Goal: Information Seeking & Learning: Learn about a topic

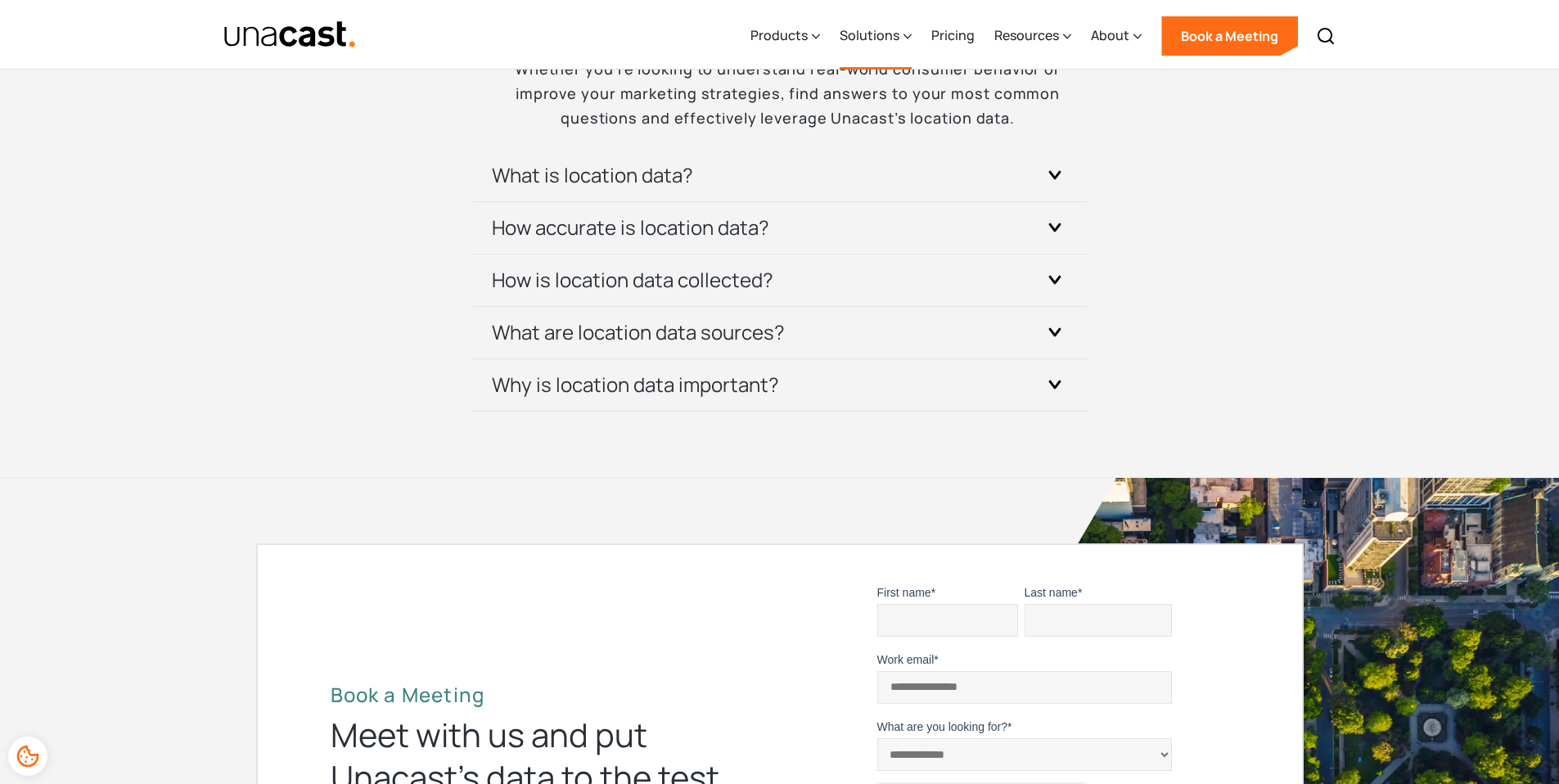
scroll to position [4694, 0]
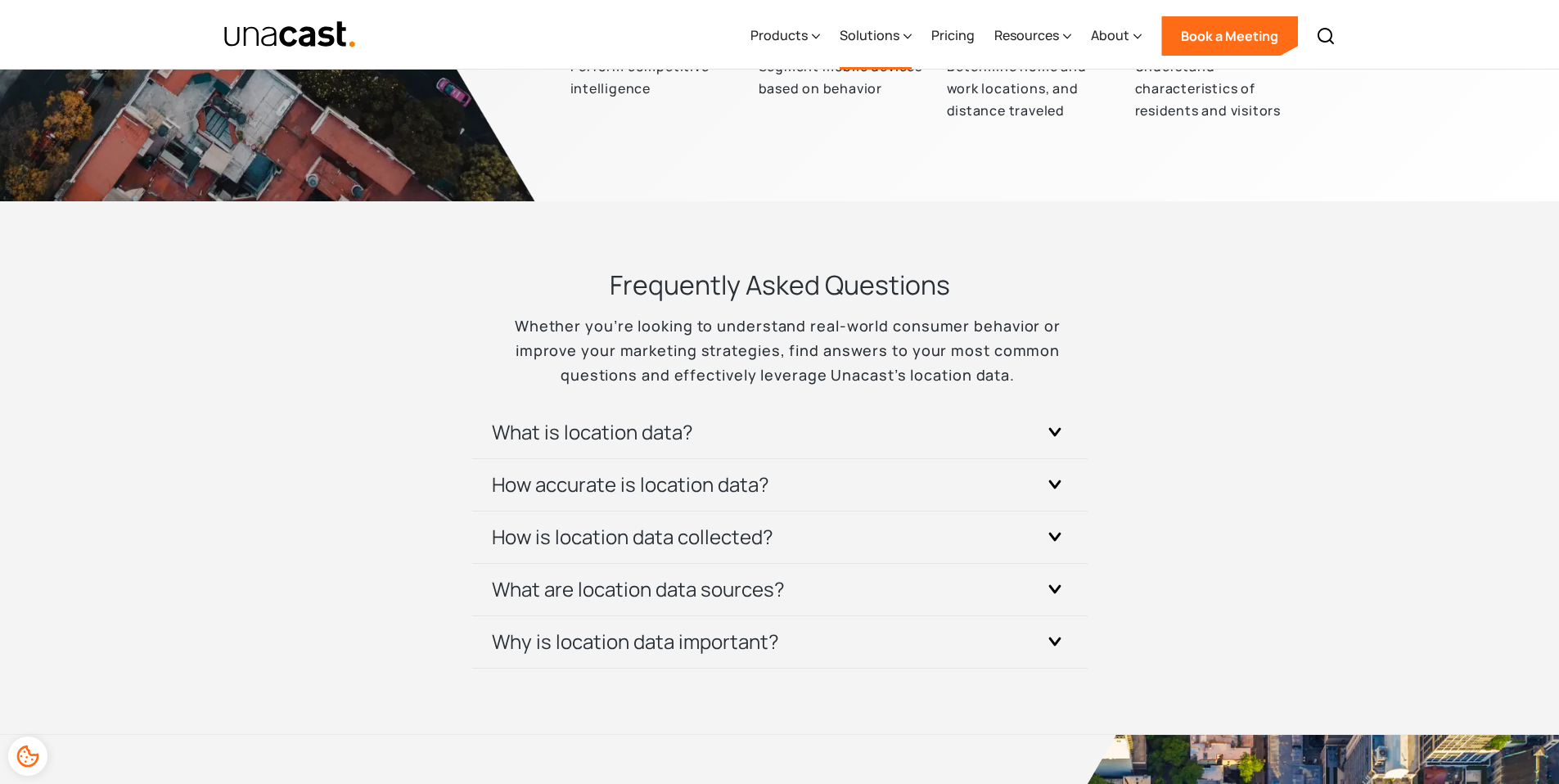
click at [870, 38] on div "Solutions" at bounding box center [870, 35] width 60 height 20
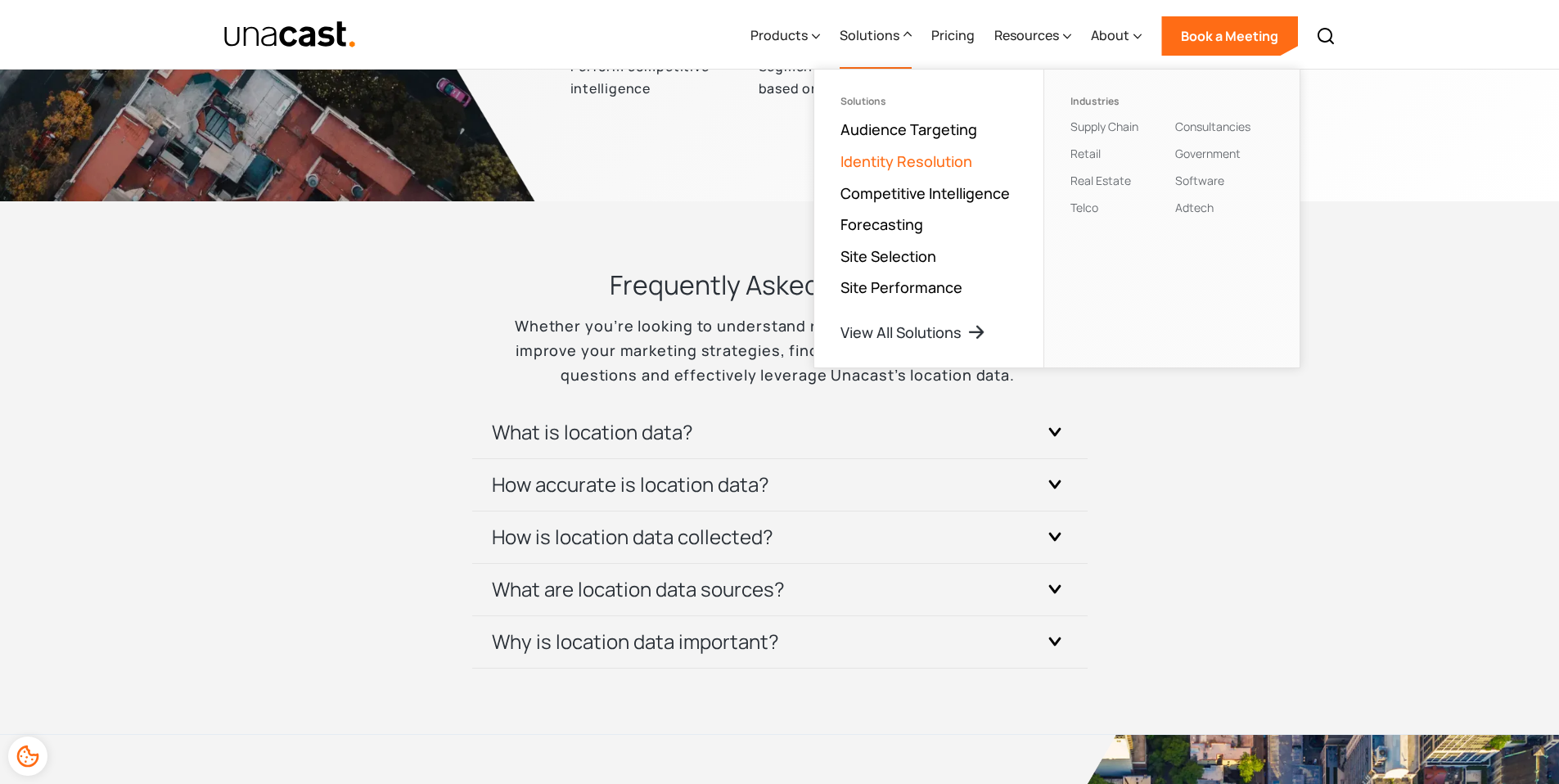
click at [907, 163] on link "Identity Resolution" at bounding box center [907, 161] width 132 height 20
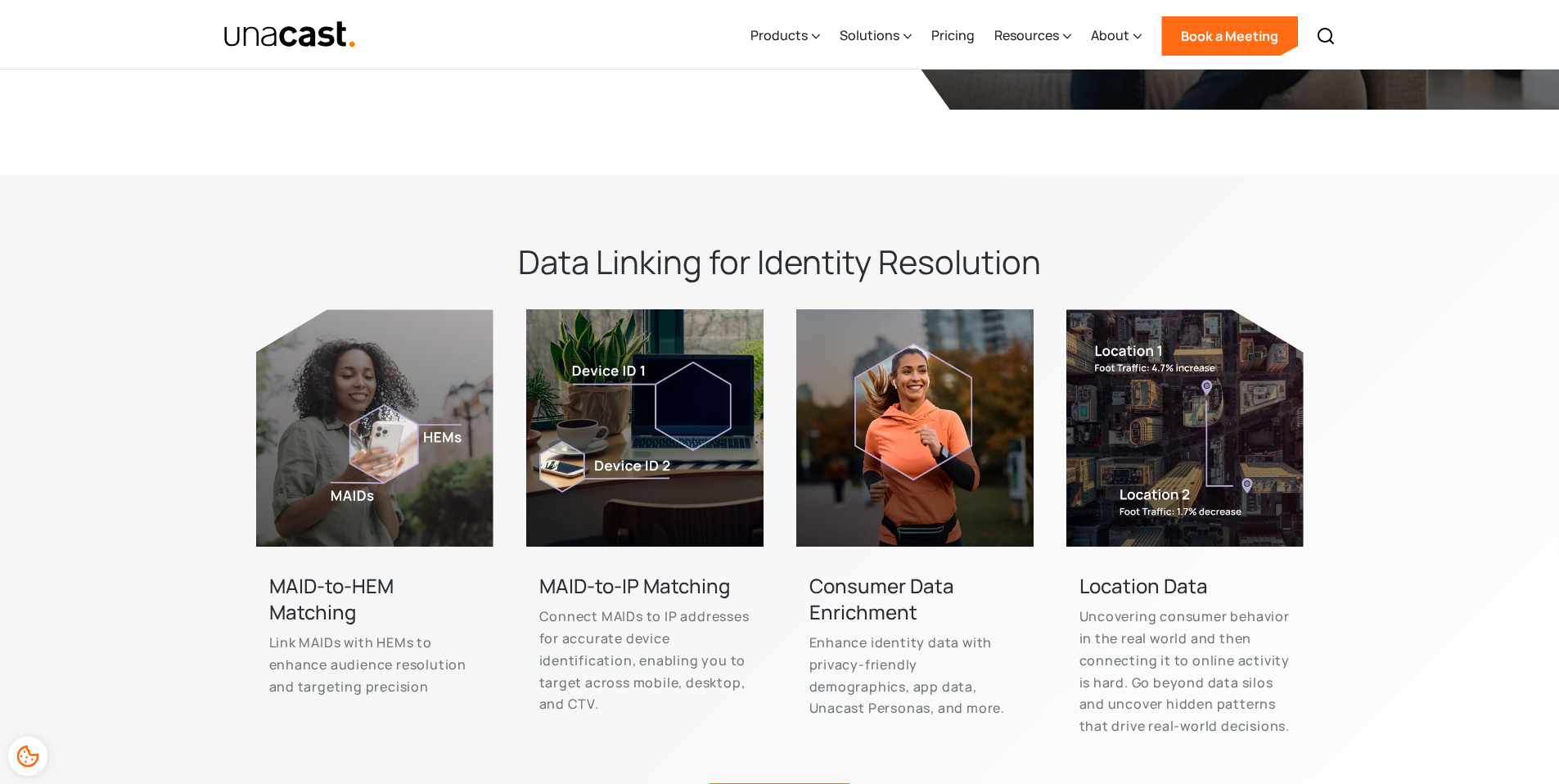
scroll to position [3547, 0]
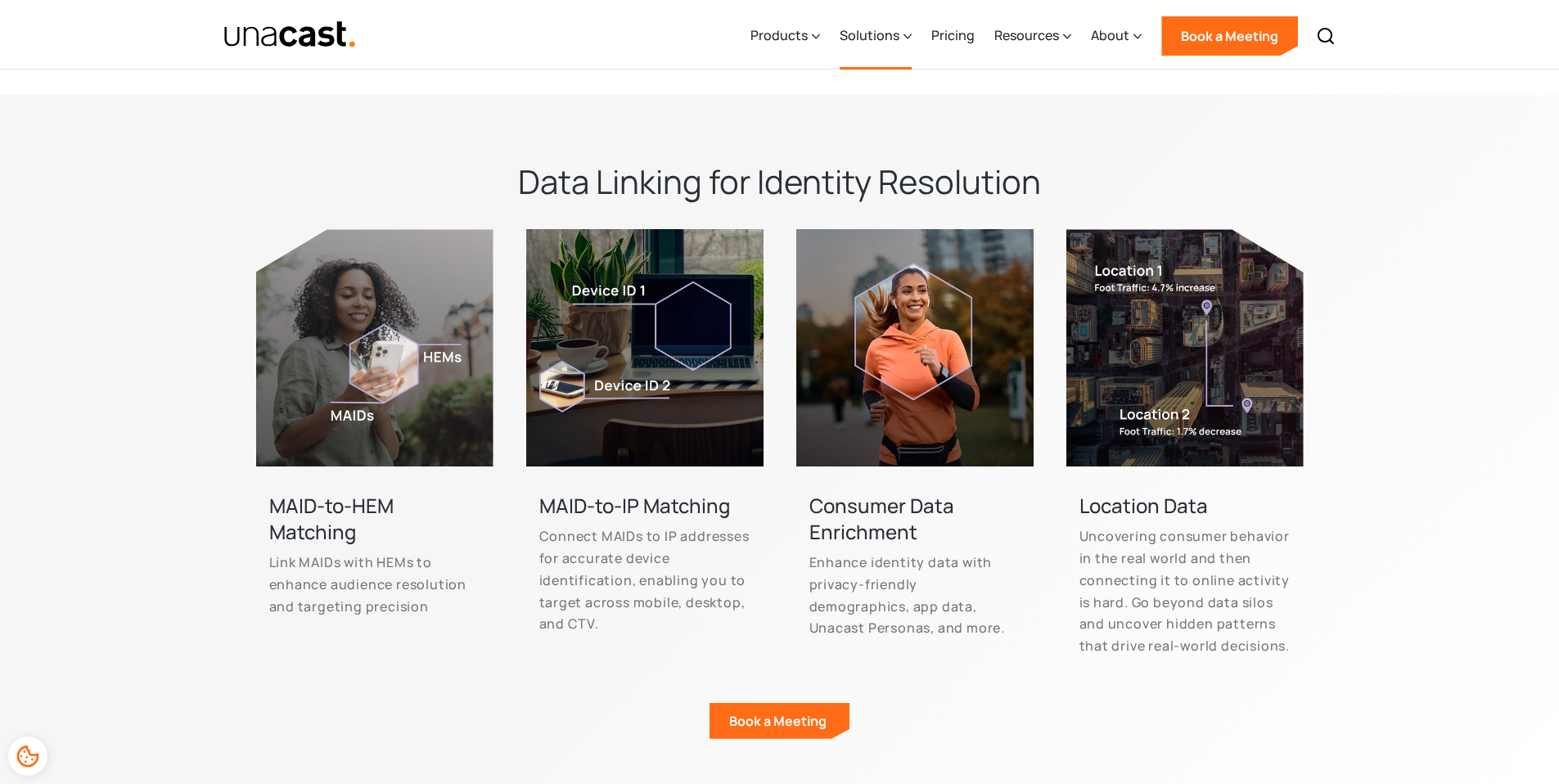
click at [880, 30] on div "Solutions" at bounding box center [870, 35] width 60 height 20
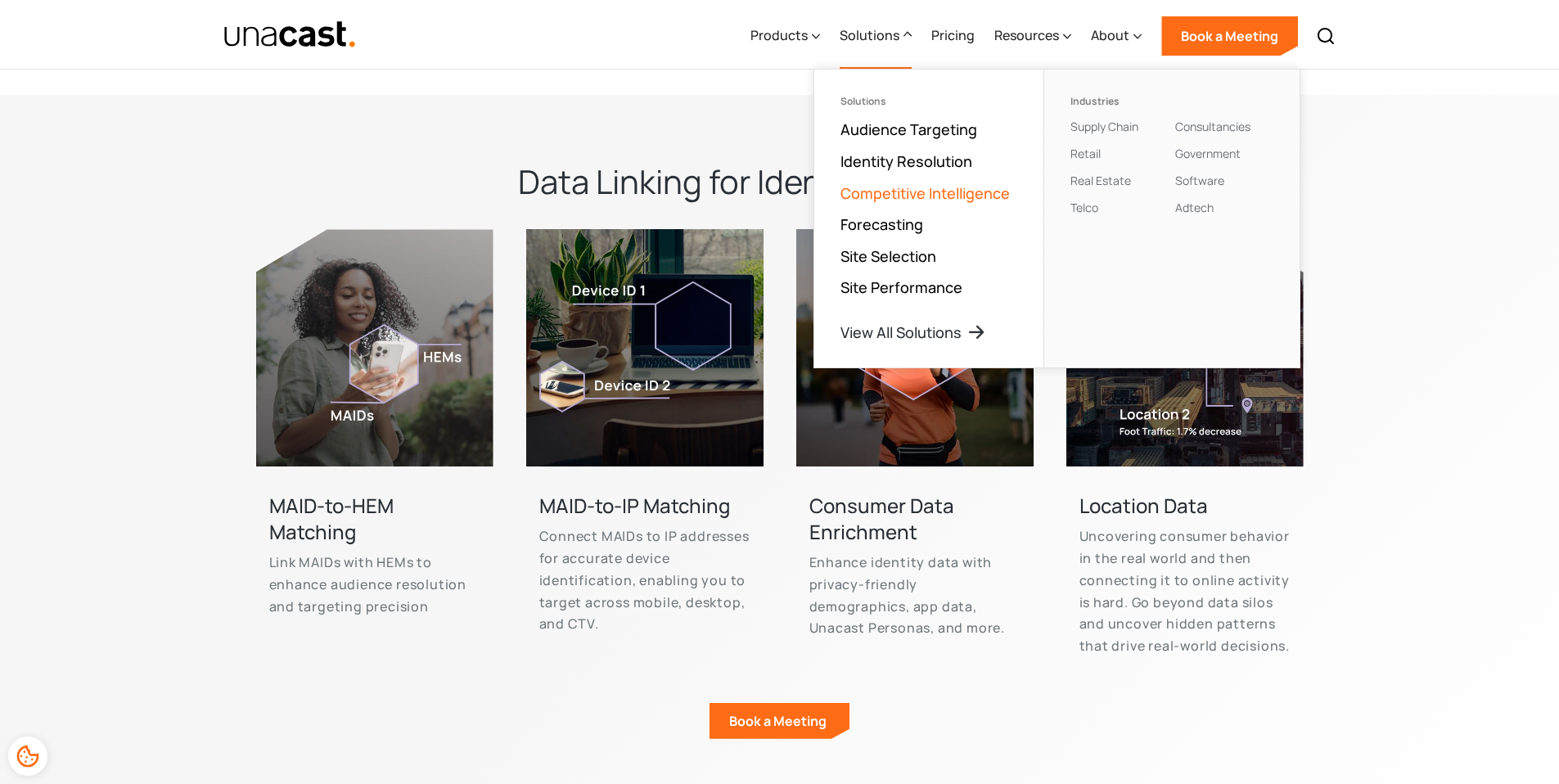
click at [906, 192] on link "Competitive Intelligence" at bounding box center [926, 193] width 169 height 20
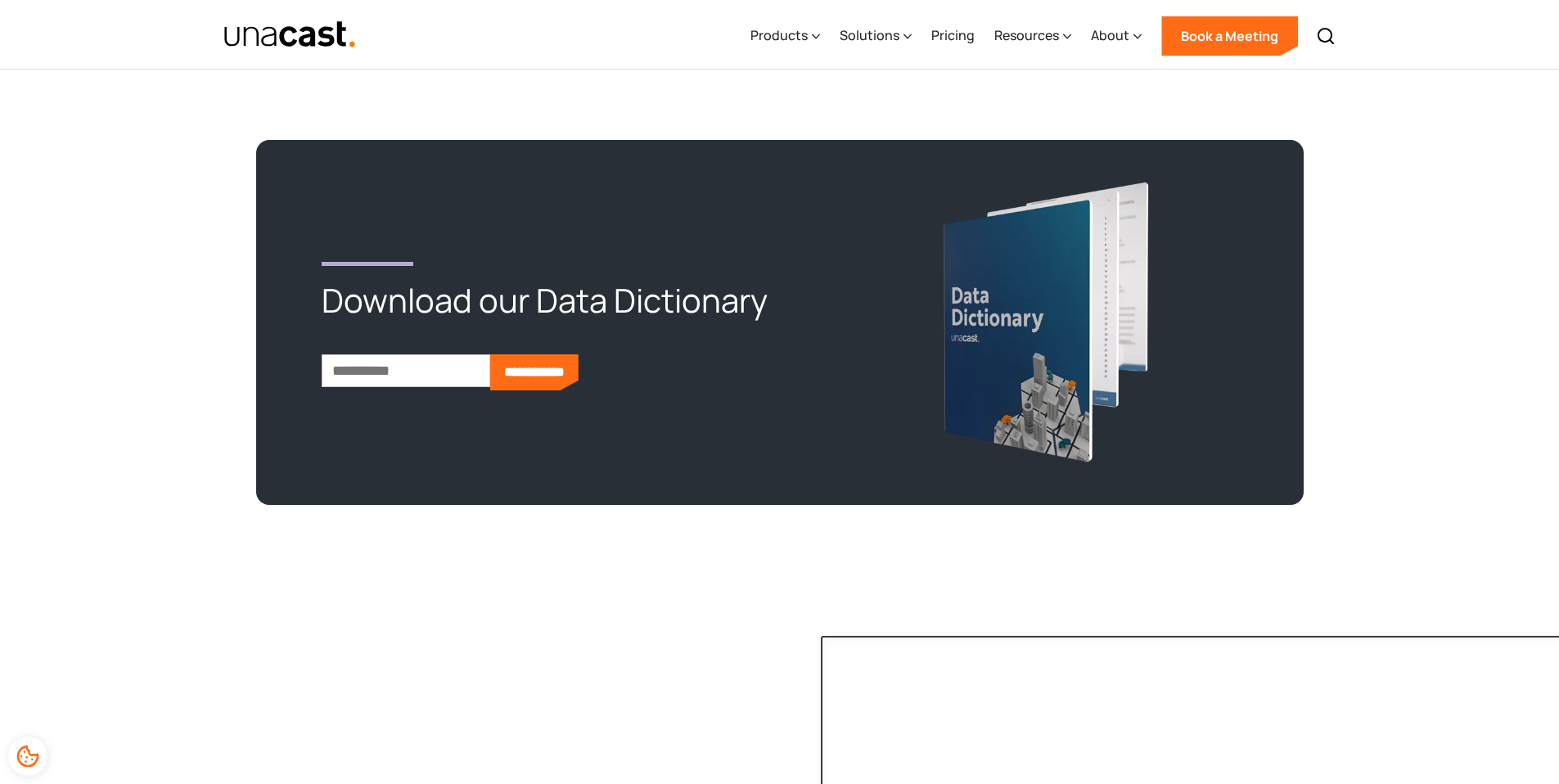
scroll to position [4438, 0]
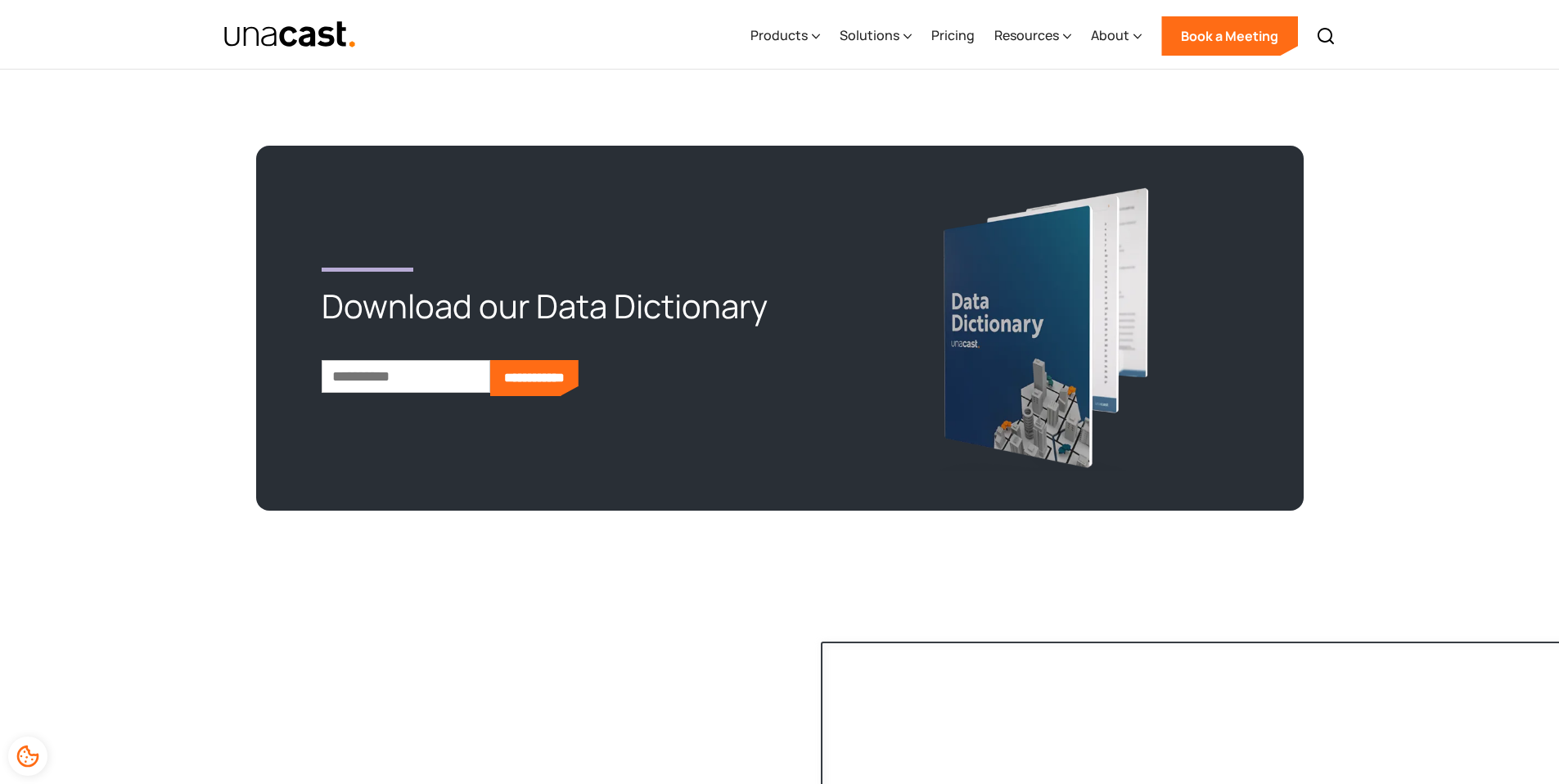
click at [393, 386] on input "Email *" at bounding box center [406, 377] width 169 height 33
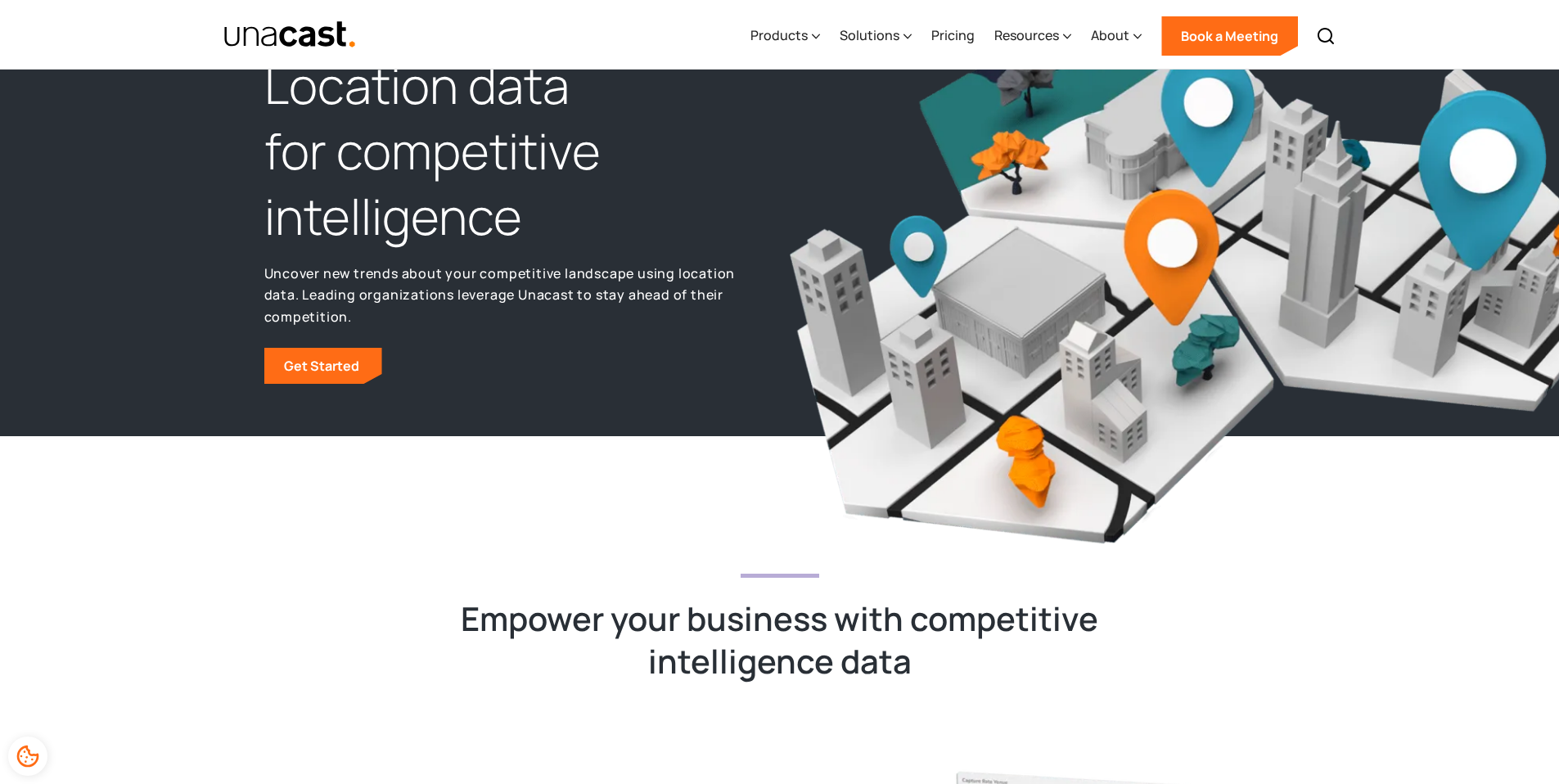
scroll to position [0, 0]
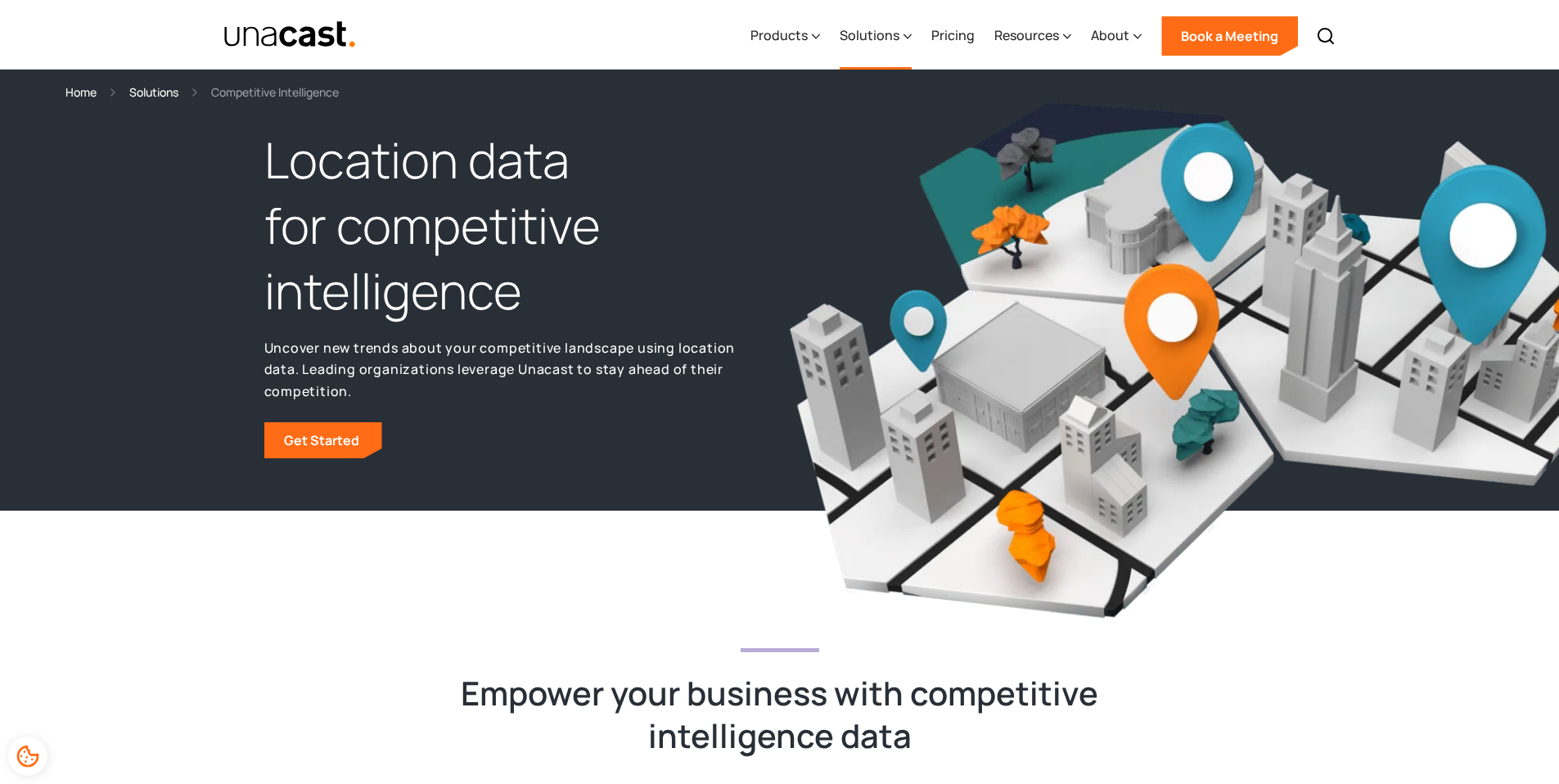
click at [912, 35] on icon at bounding box center [907, 36] width 8 height 17
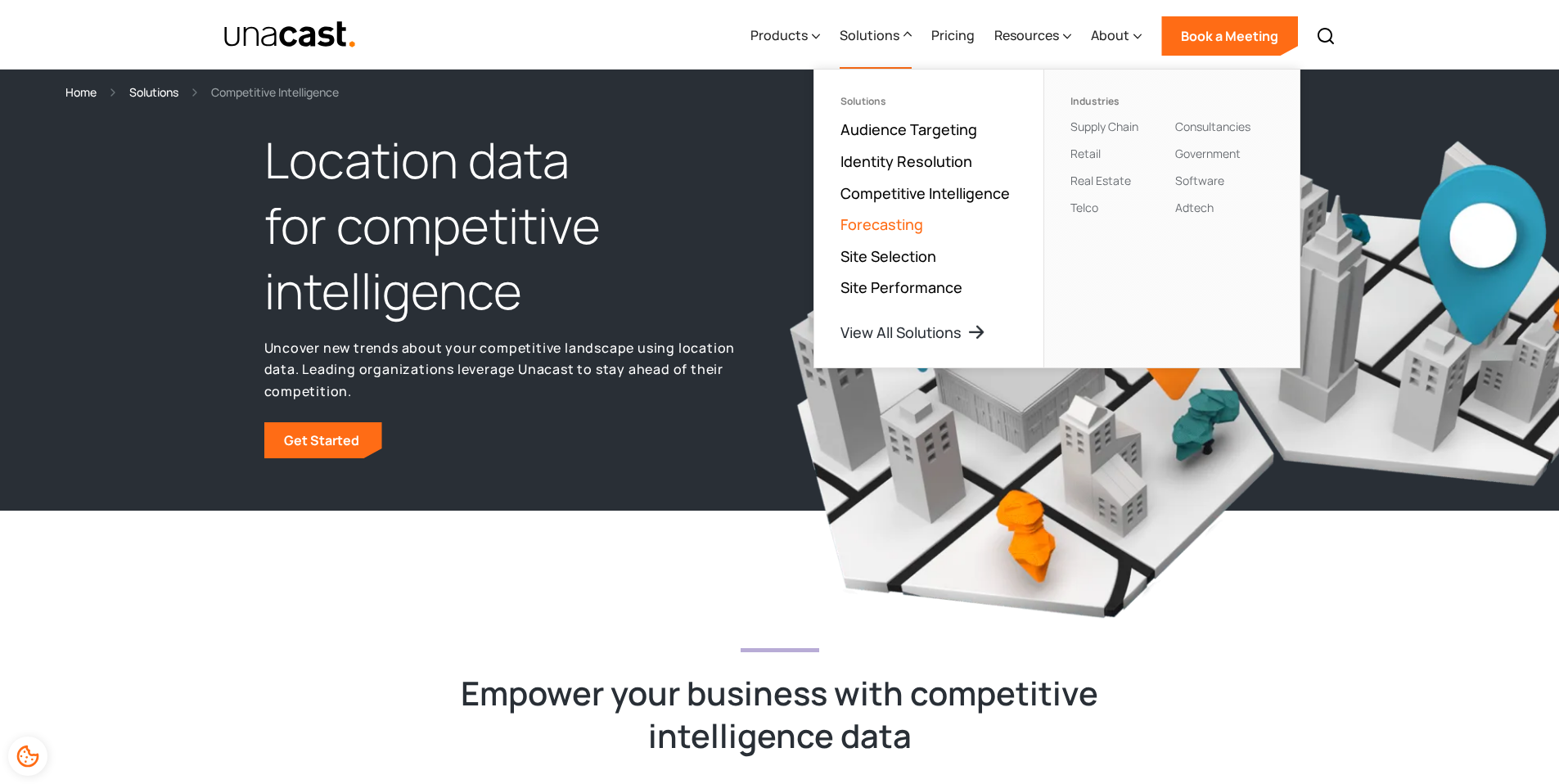
click at [900, 227] on link "Forecasting" at bounding box center [882, 225] width 82 height 20
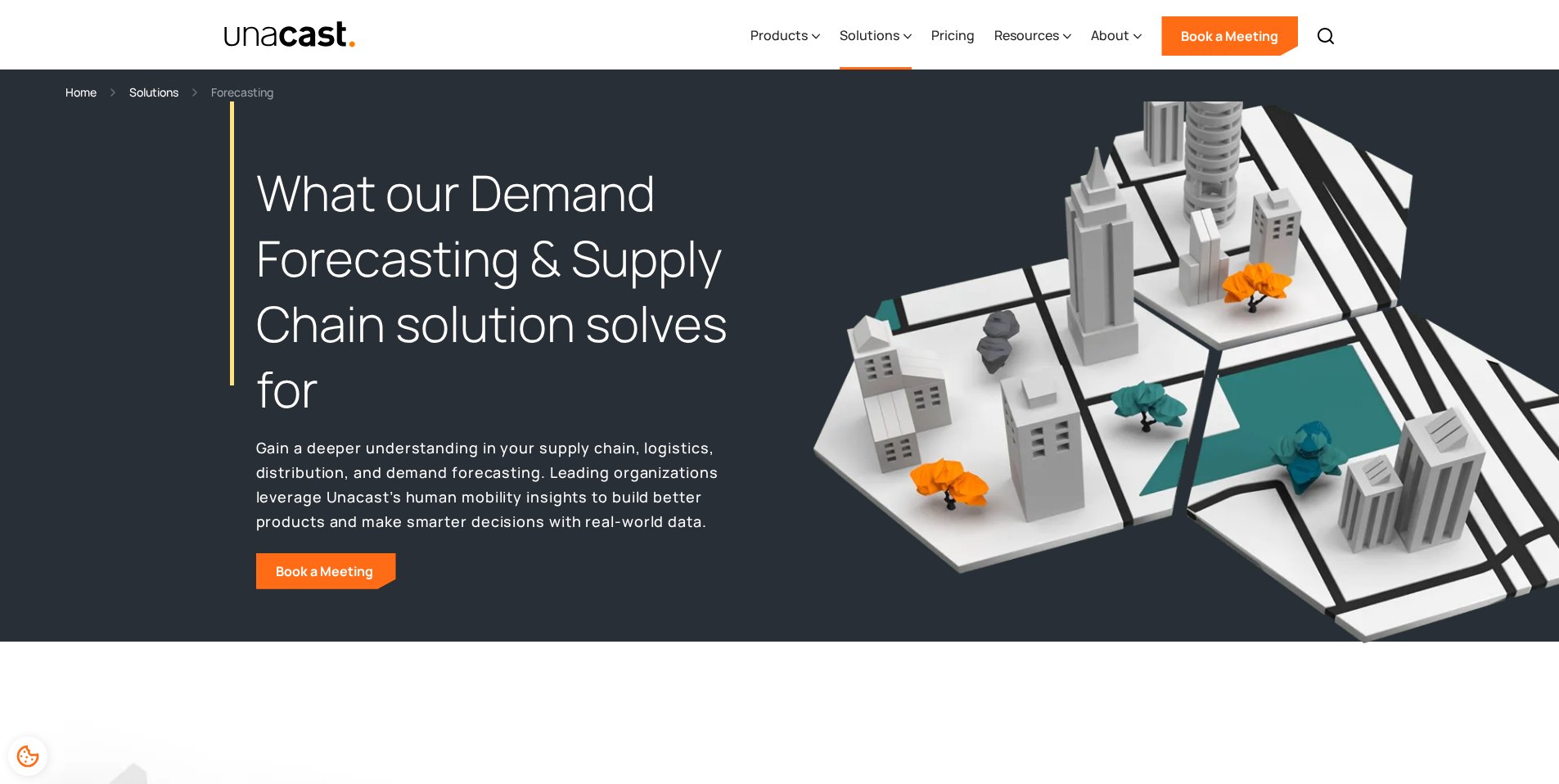
click at [873, 22] on div "Solutions" at bounding box center [876, 36] width 72 height 67
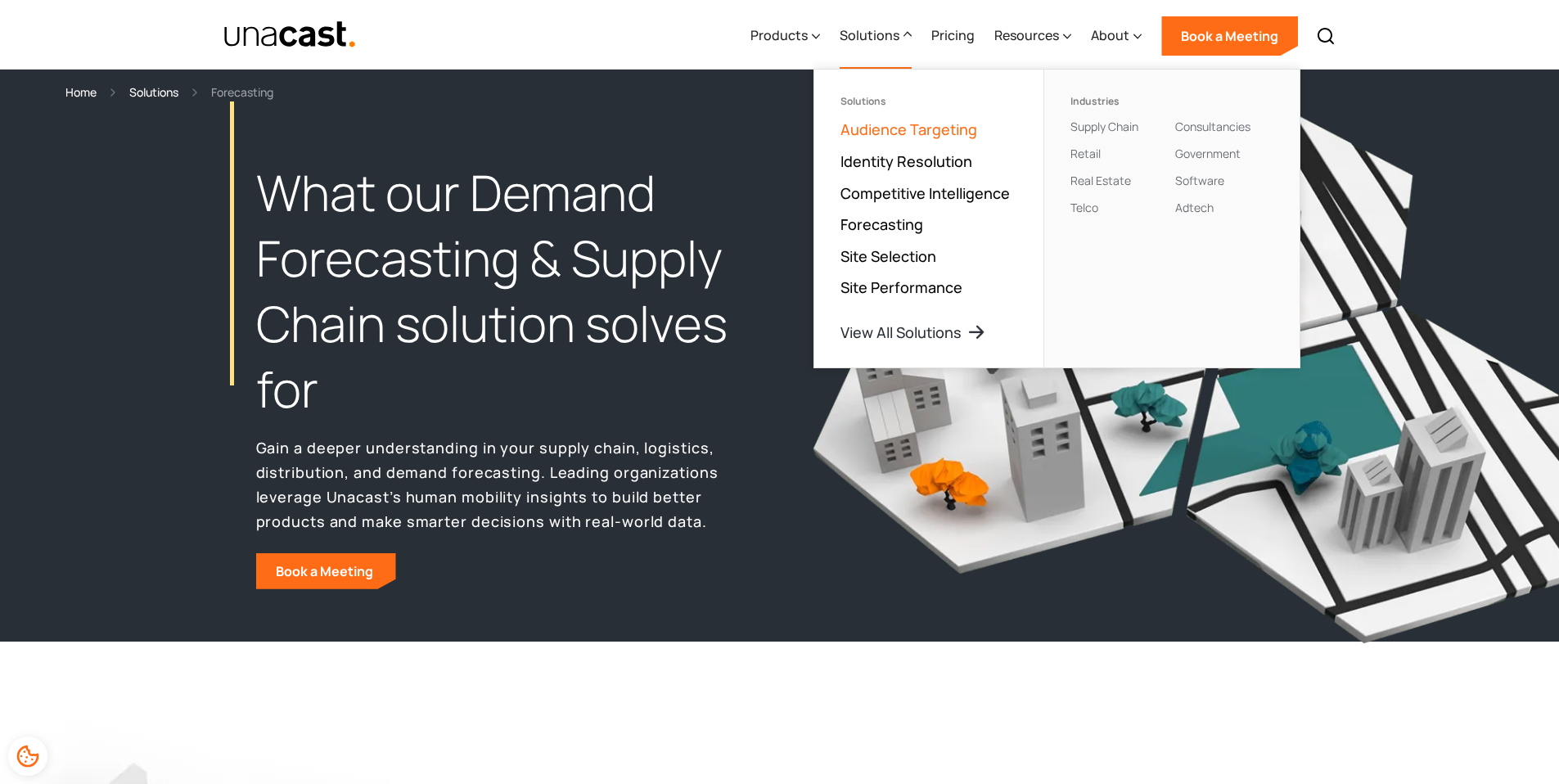
click at [899, 132] on link "Audience Targeting" at bounding box center [909, 129] width 137 height 20
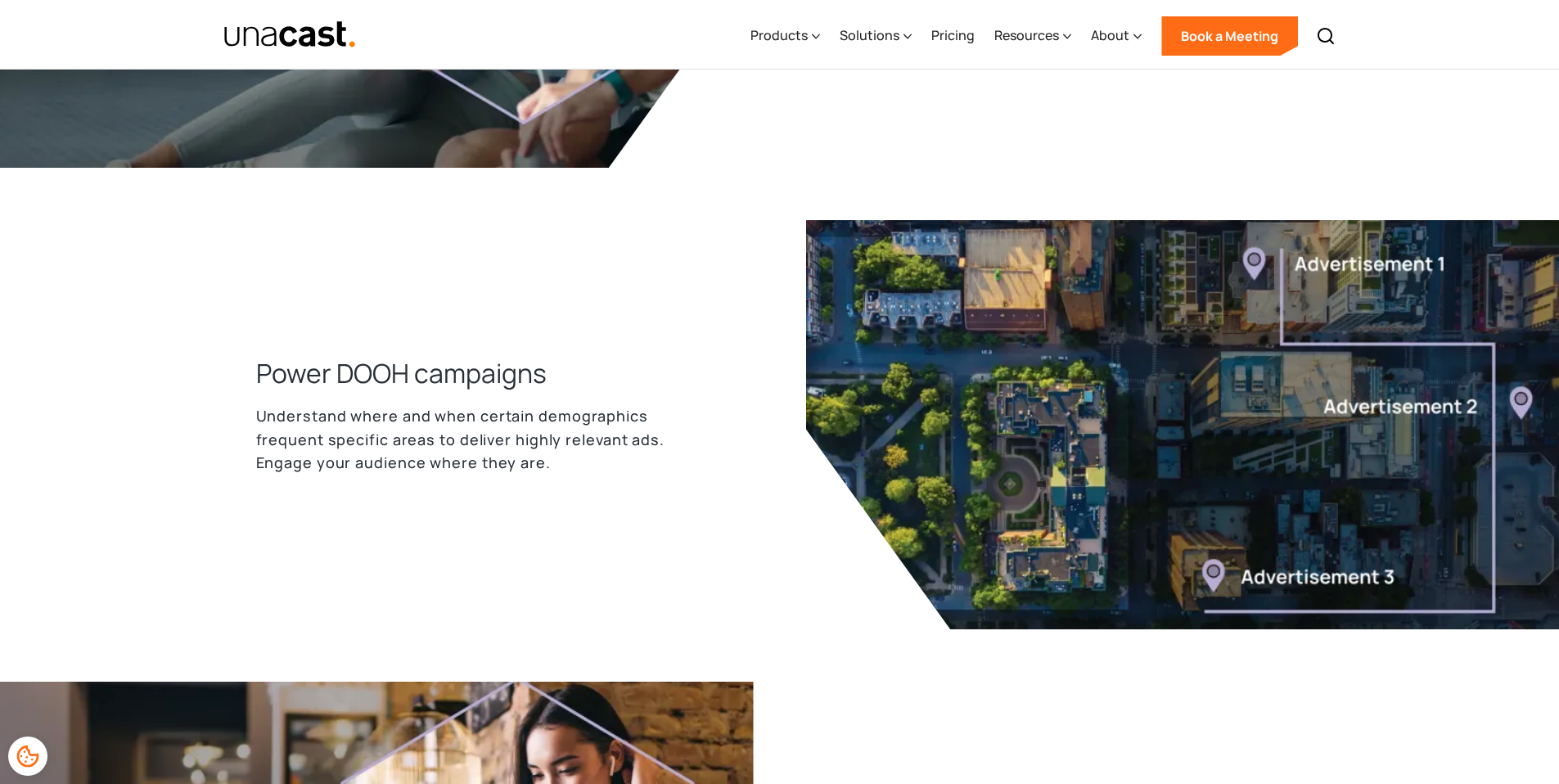
scroll to position [573, 0]
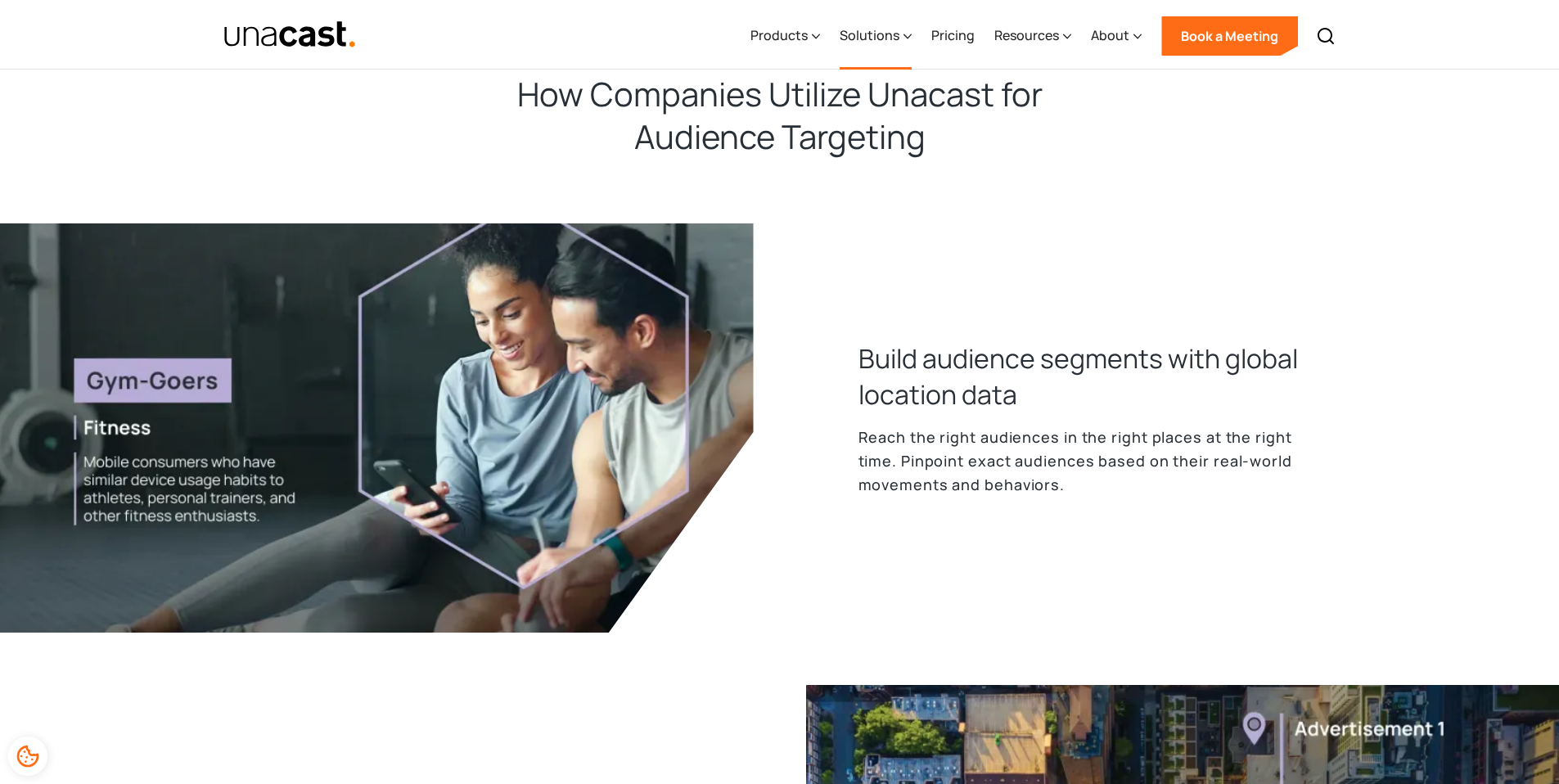
click at [895, 35] on div "Solutions" at bounding box center [870, 35] width 60 height 20
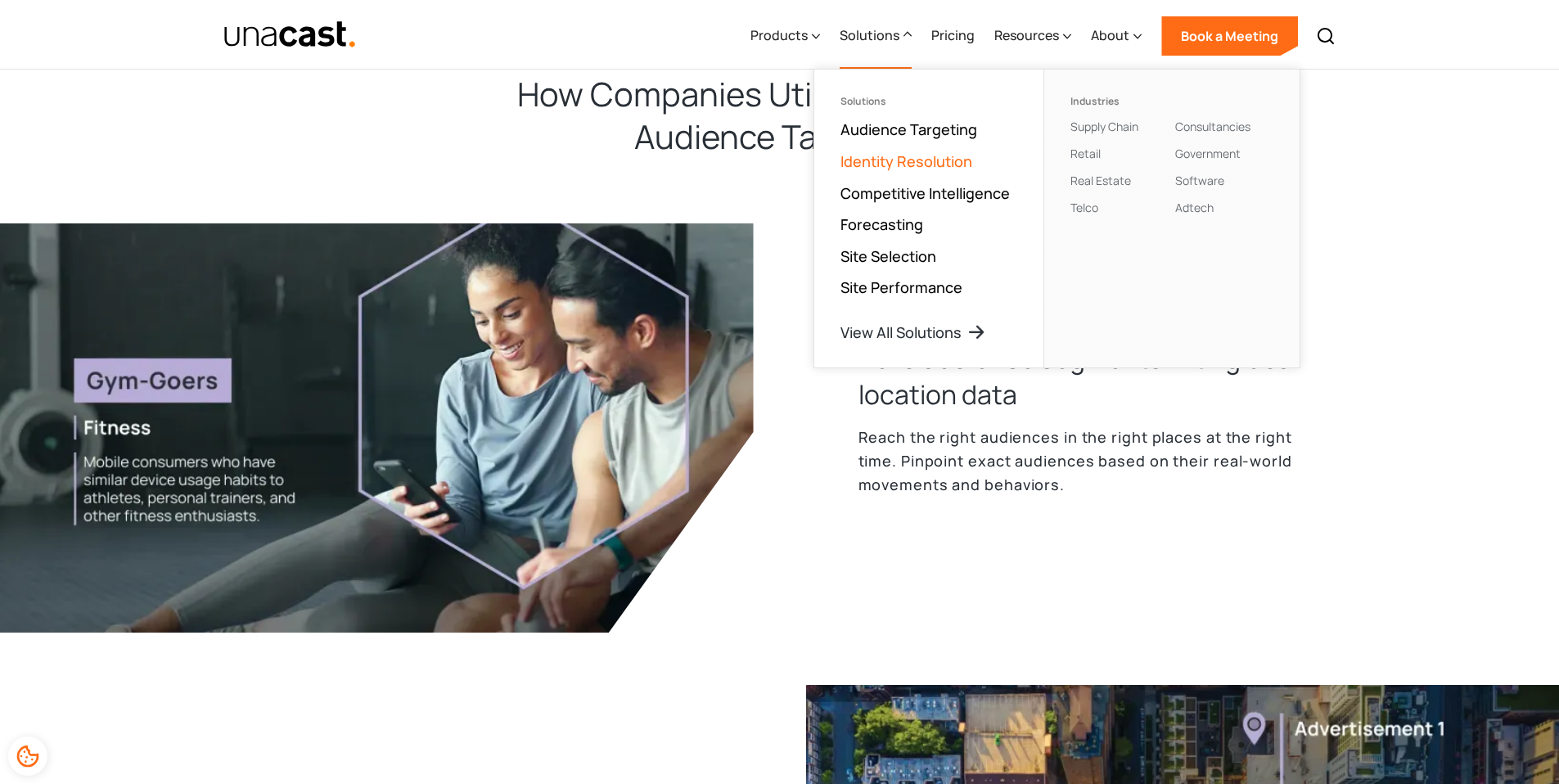
click at [907, 163] on link "Identity Resolution" at bounding box center [907, 161] width 132 height 20
